Goal: Check status

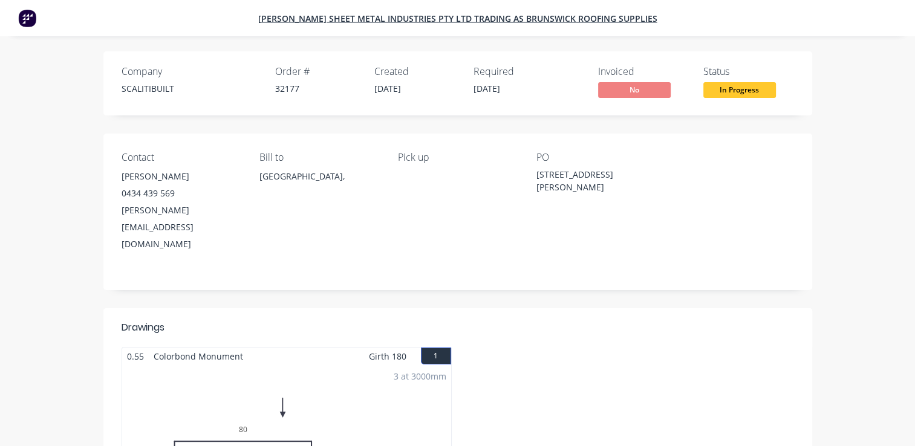
click at [623, 92] on span "No" at bounding box center [634, 89] width 73 height 15
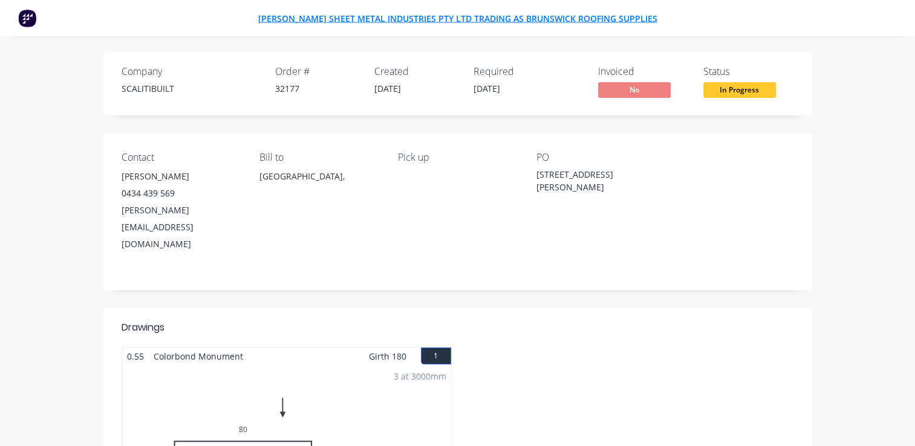
click at [443, 17] on span "[PERSON_NAME] Sheet Metal Industries PTY LTD trading as Brunswick Roofing Suppl…" at bounding box center [457, 18] width 399 height 11
